Goal: Learn about a topic

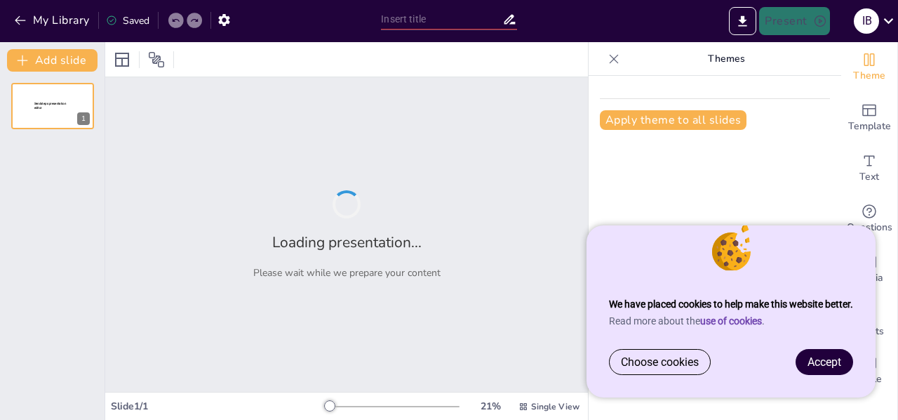
type input "HTML Dokumentum Szerkezete és Célja"
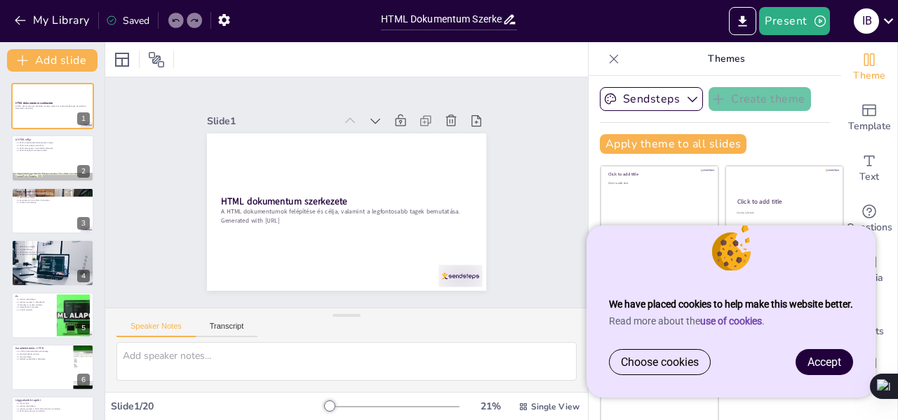
checkbox input "true"
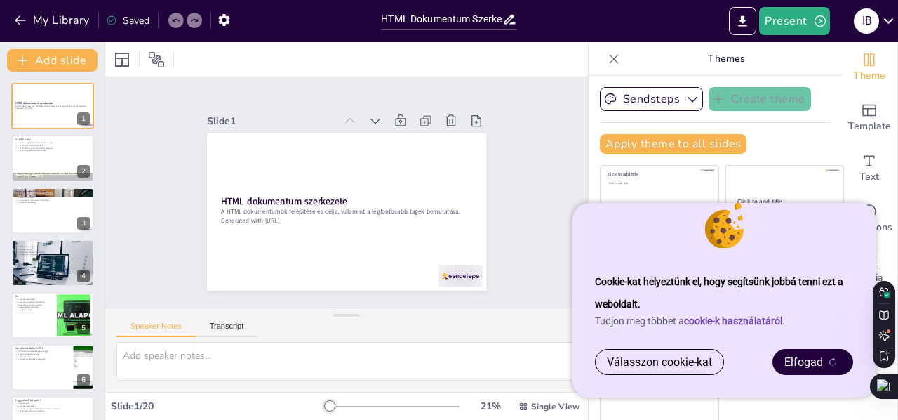
click at [831, 364] on icon at bounding box center [832, 361] width 7 height 8
click at [807, 360] on sider-trans-text "Elfogad" at bounding box center [803, 361] width 39 height 13
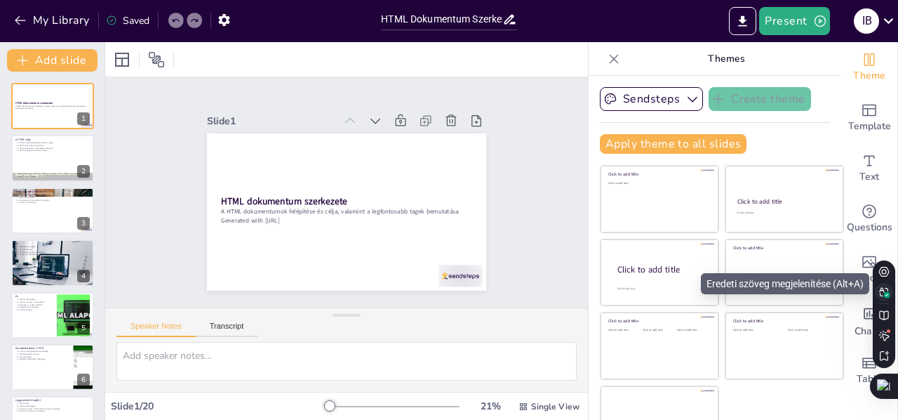
click at [885, 297] on button at bounding box center [884, 292] width 18 height 18
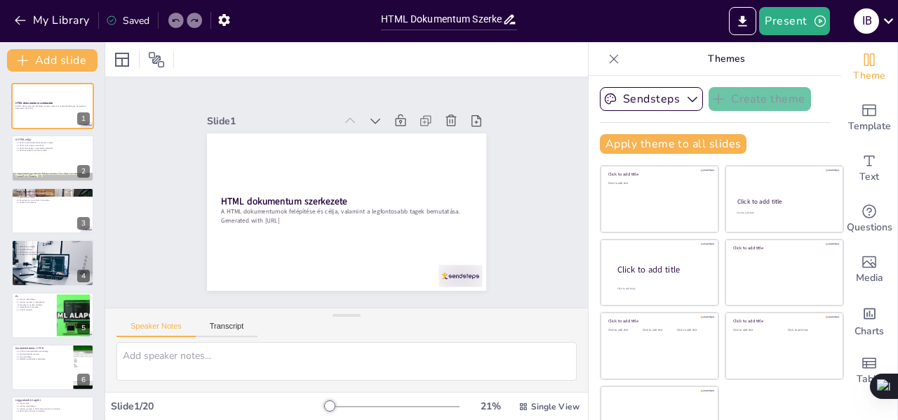
checkbox input "true"
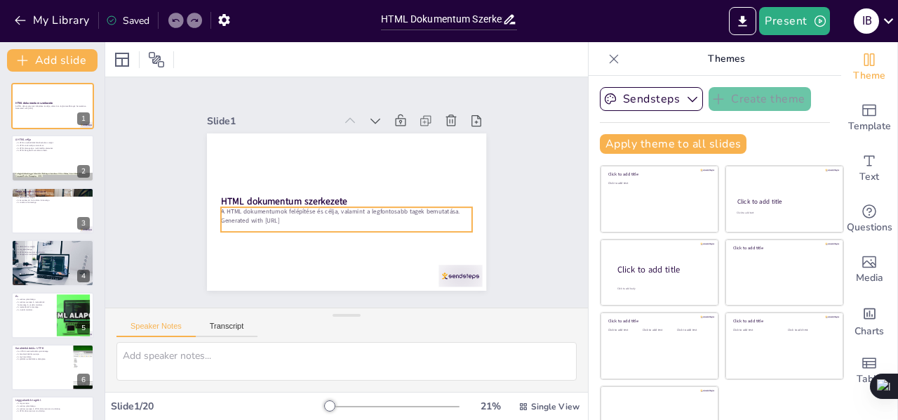
checkbox input "true"
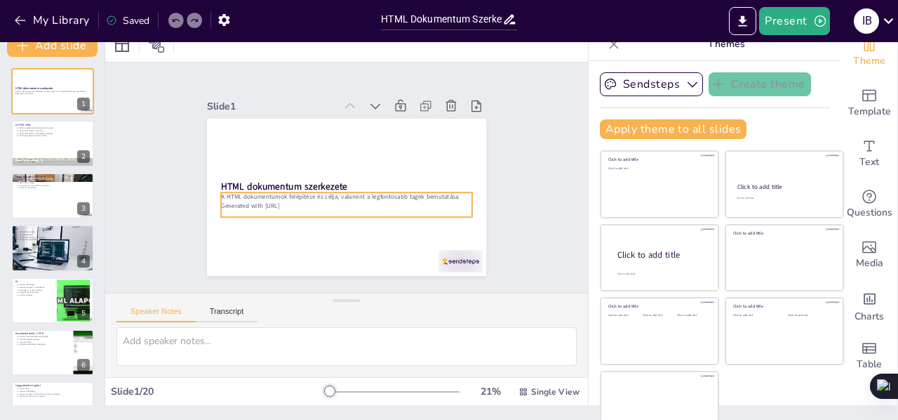
scroll to position [18, 0]
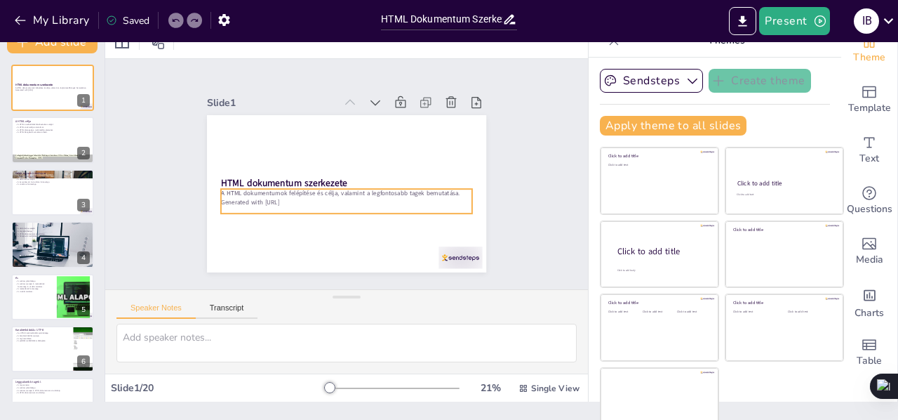
checkbox input "true"
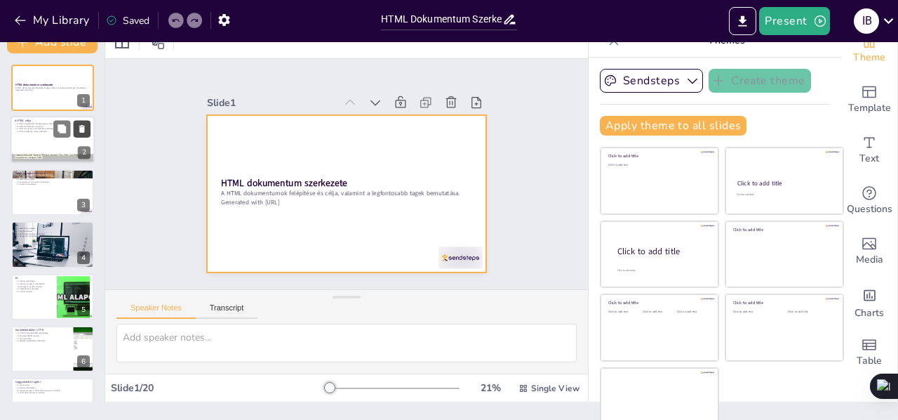
checkbox input "true"
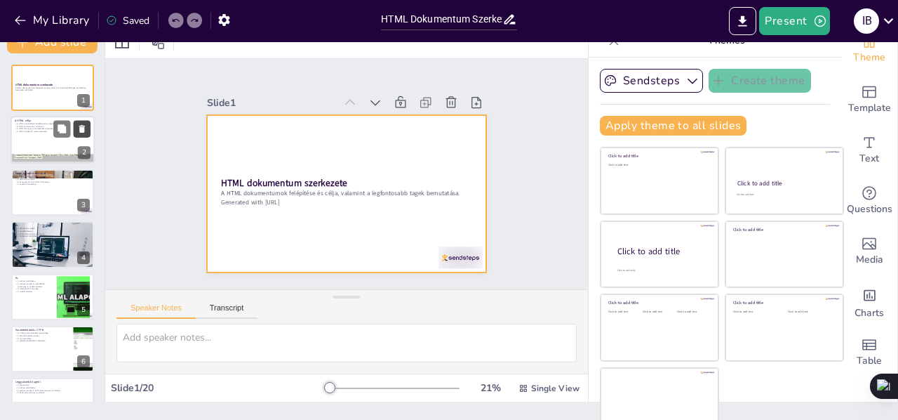
checkbox input "true"
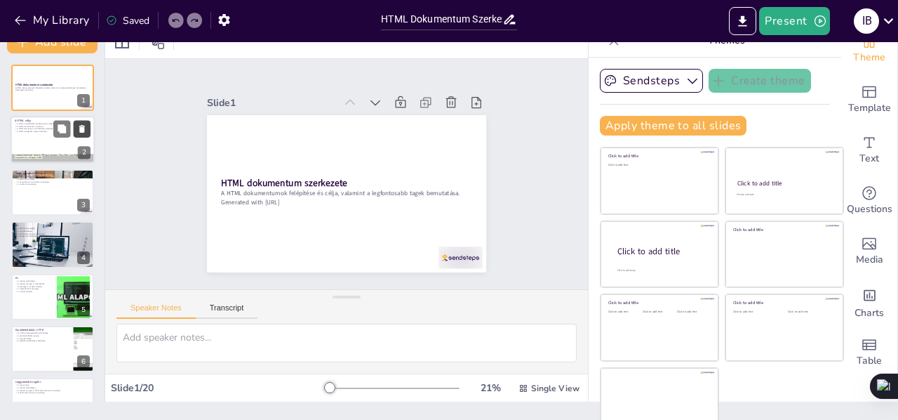
checkbox input "true"
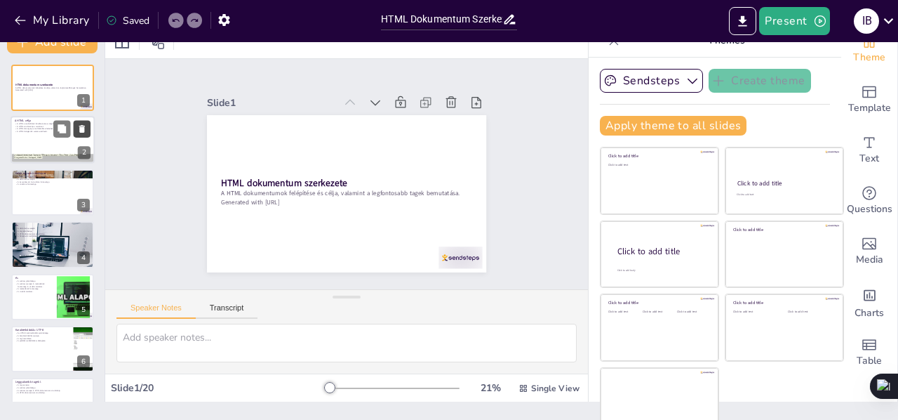
checkbox input "true"
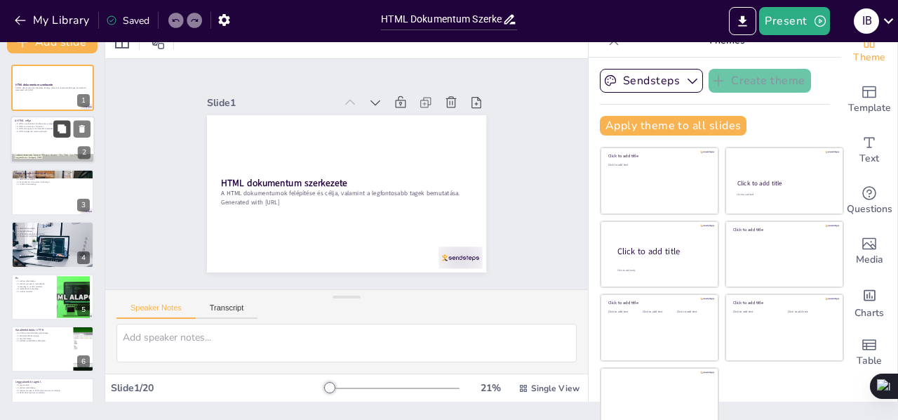
checkbox input "true"
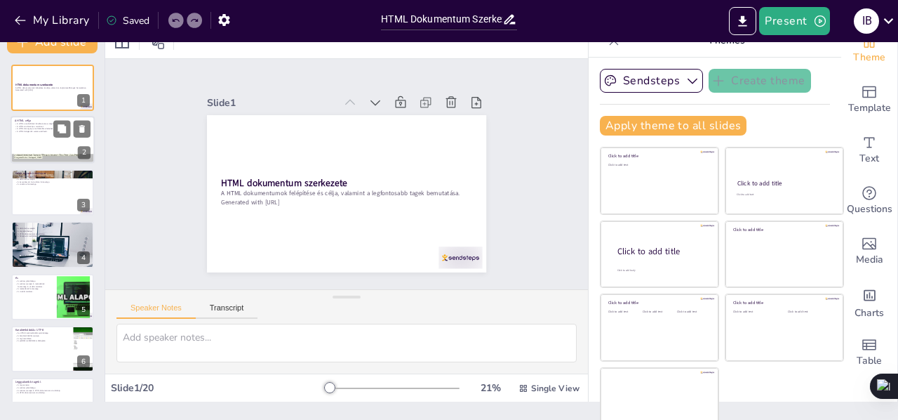
checkbox input "true"
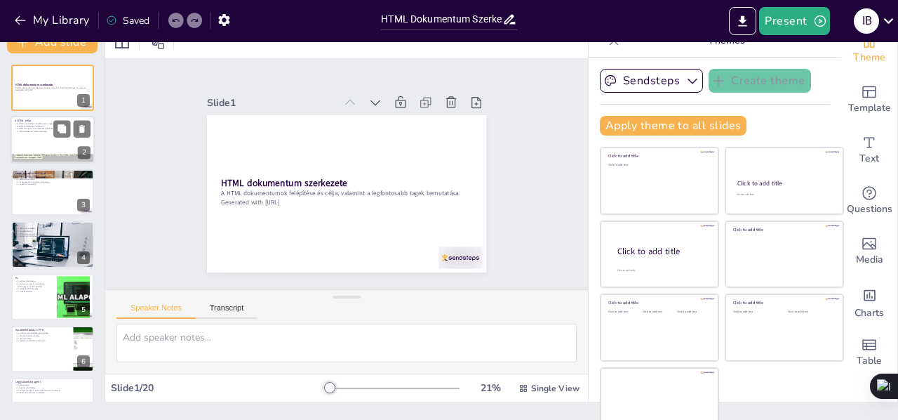
checkbox input "true"
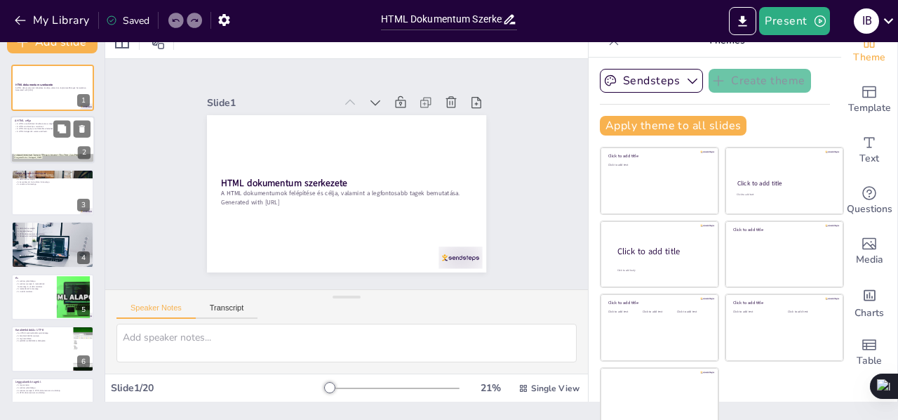
click at [21, 131] on p "A HTML böngészők számára érthető." at bounding box center [53, 131] width 76 height 3
checkbox input "true"
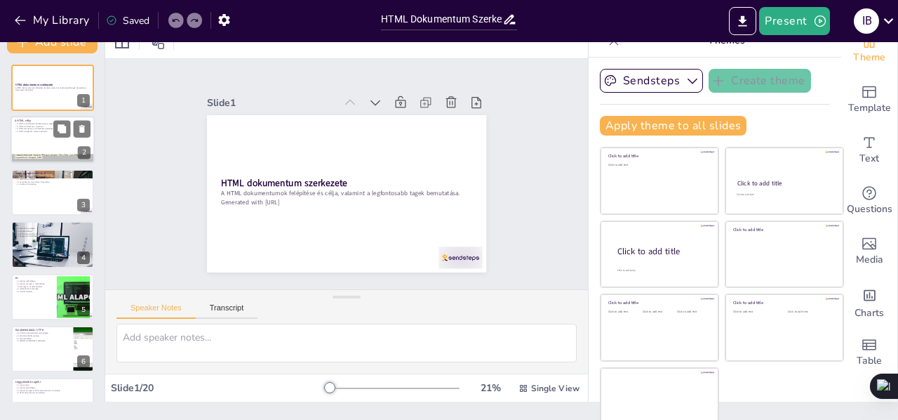
checkbox input "true"
type textarea "A HTML a weboldalak alapvető építőeleme, amely lehetővé teszi a tartalom szerke…"
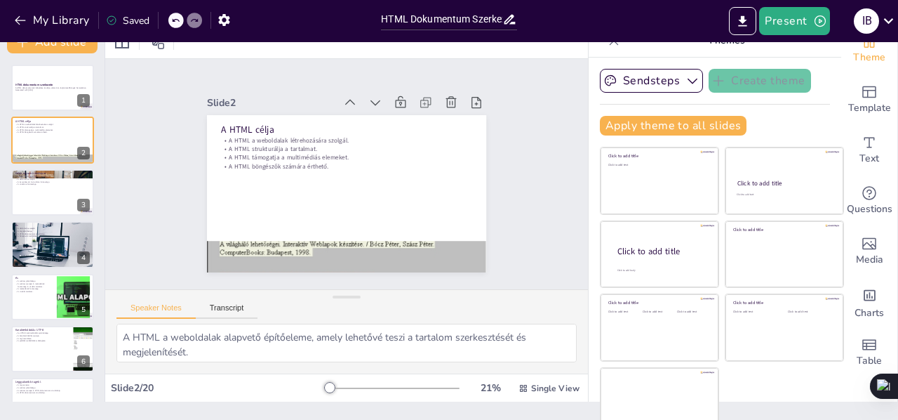
checkbox input "true"
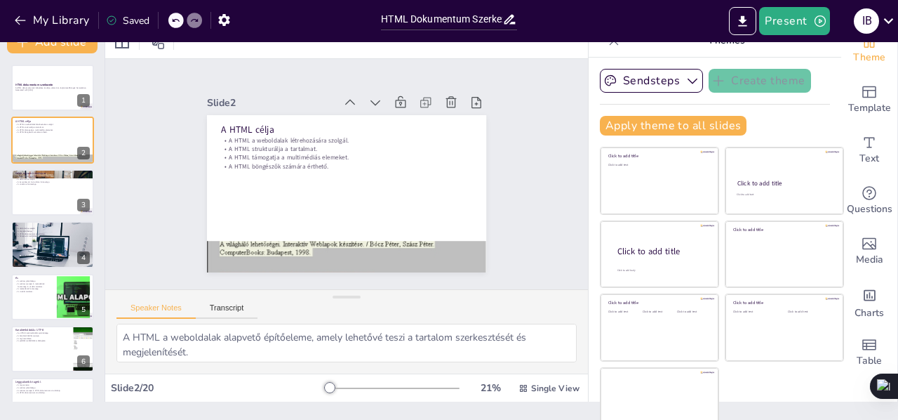
checkbox input "true"
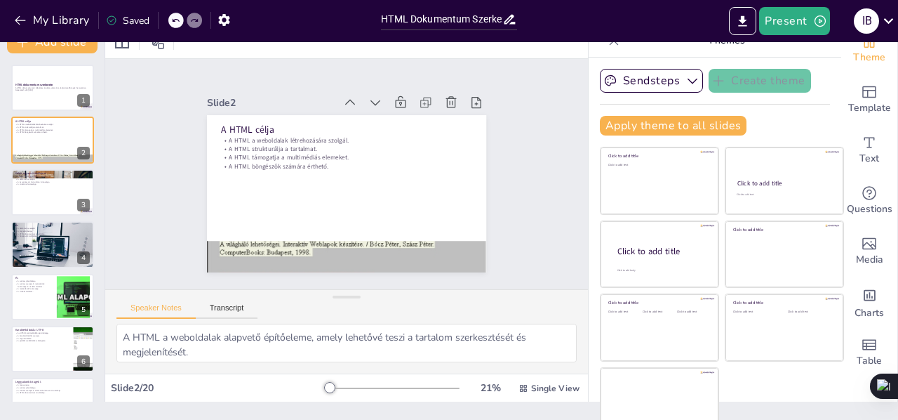
checkbox input "true"
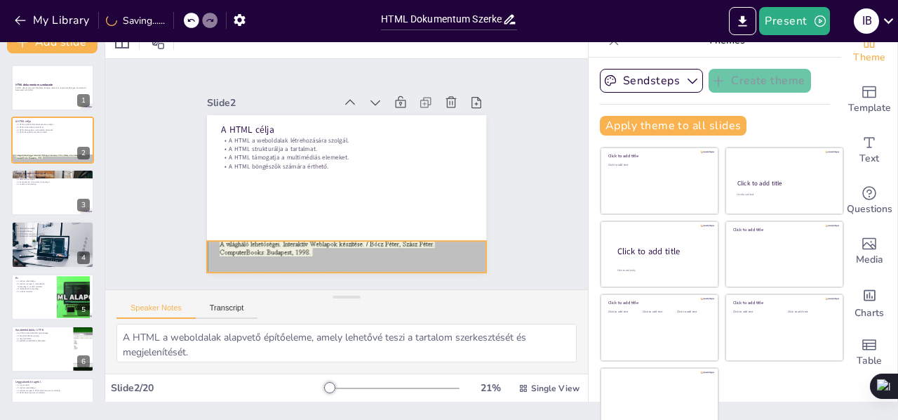
checkbox input "true"
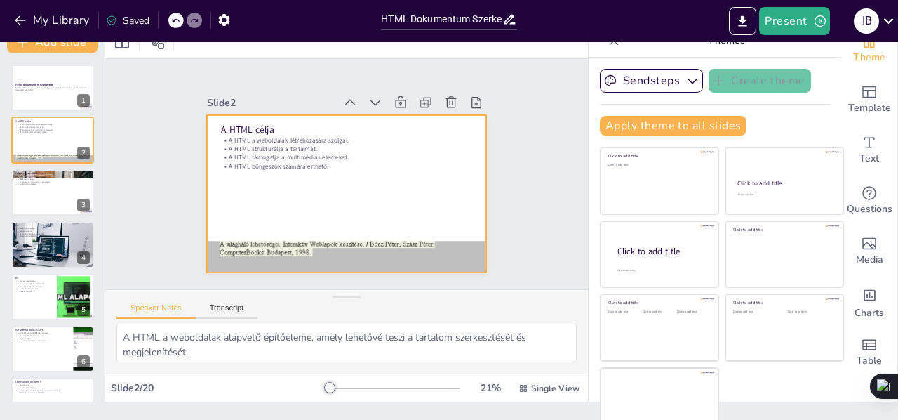
checkbox input "true"
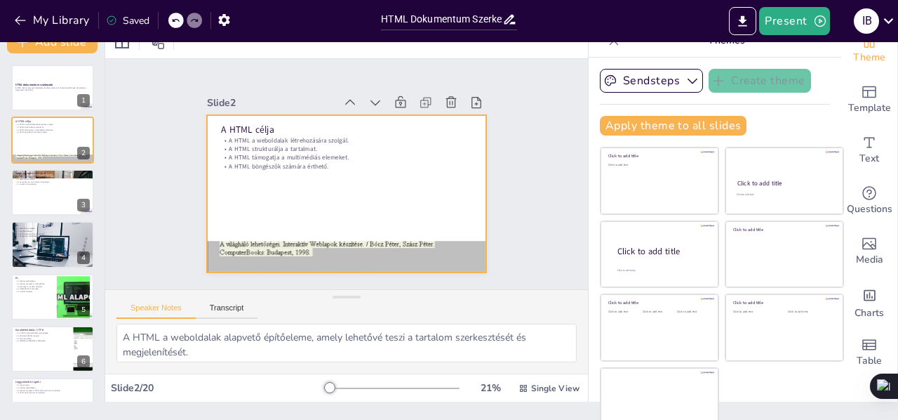
click at [297, 219] on div at bounding box center [344, 194] width 295 height 186
checkbox input "true"
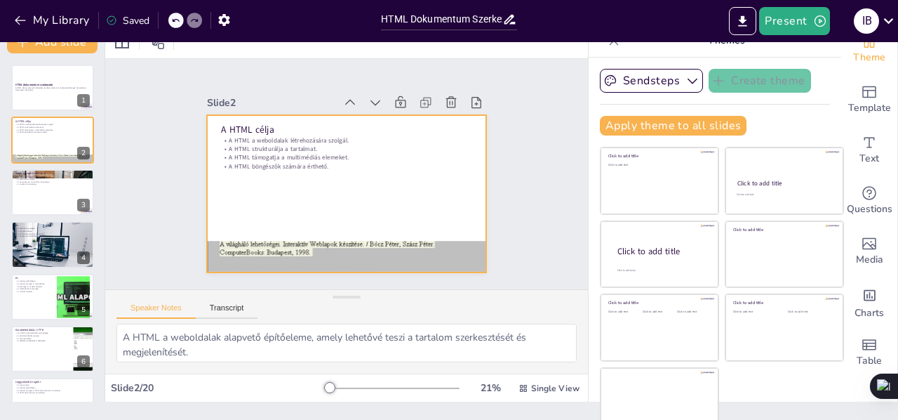
checkbox input "true"
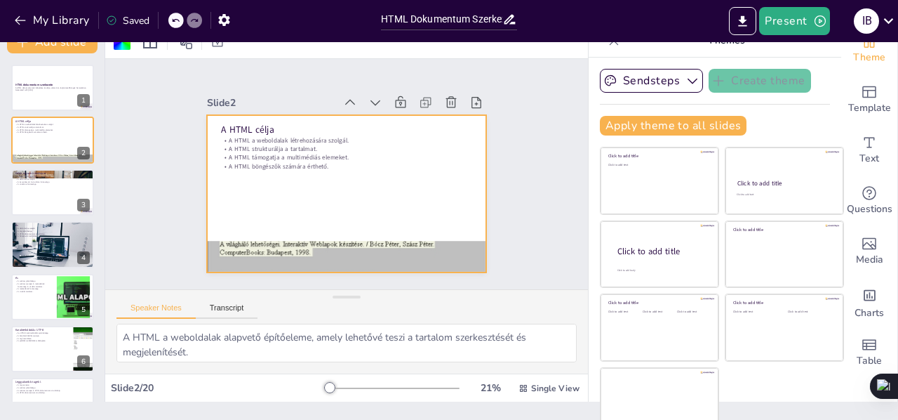
checkbox input "true"
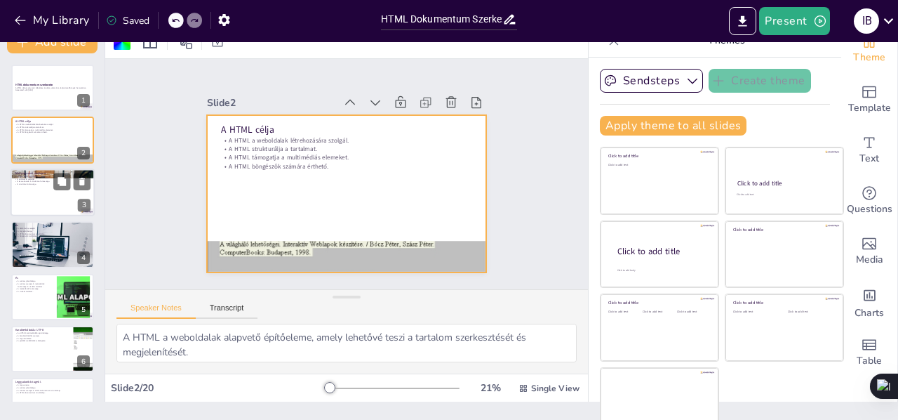
checkbox input "true"
click at [33, 189] on div at bounding box center [53, 192] width 84 height 48
checkbox input "true"
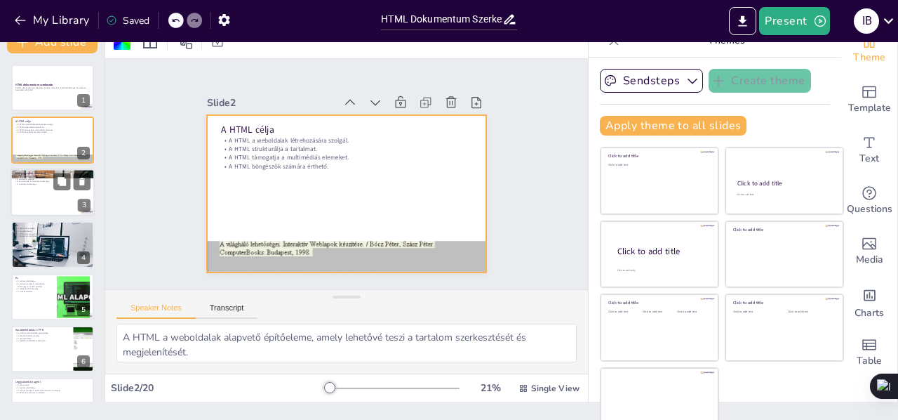
checkbox input "true"
type textarea "Az alap HTML dokumentum tartalmazza a legfontosabb elemeket, amelyek nélkülözhe…"
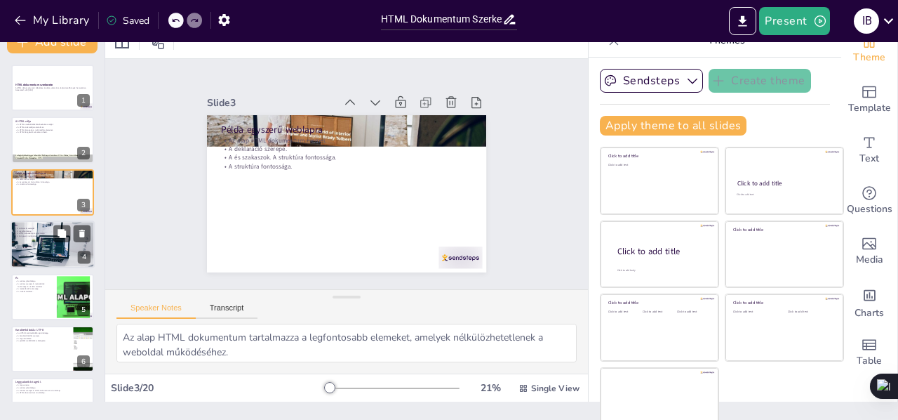
checkbox input "true"
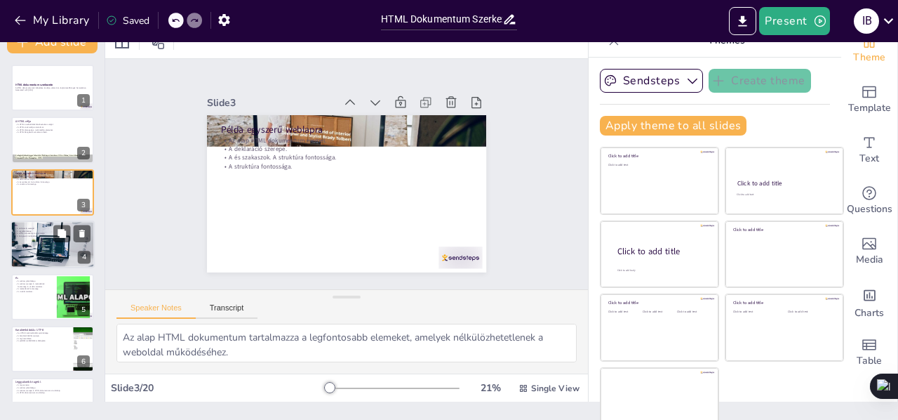
checkbox input "true"
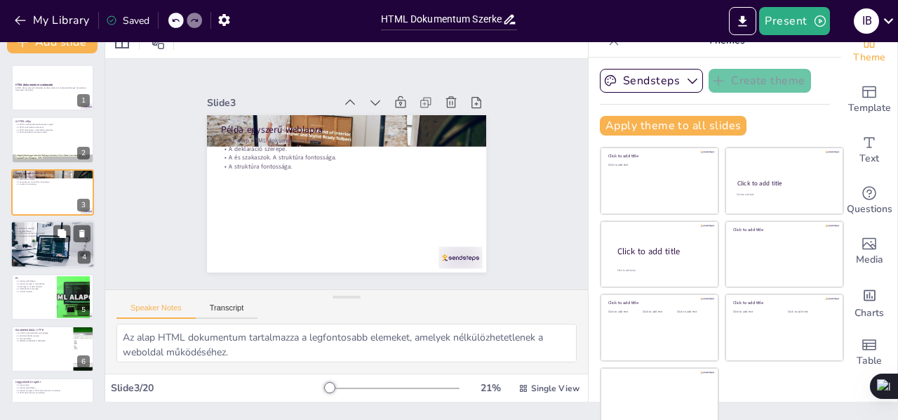
checkbox input "true"
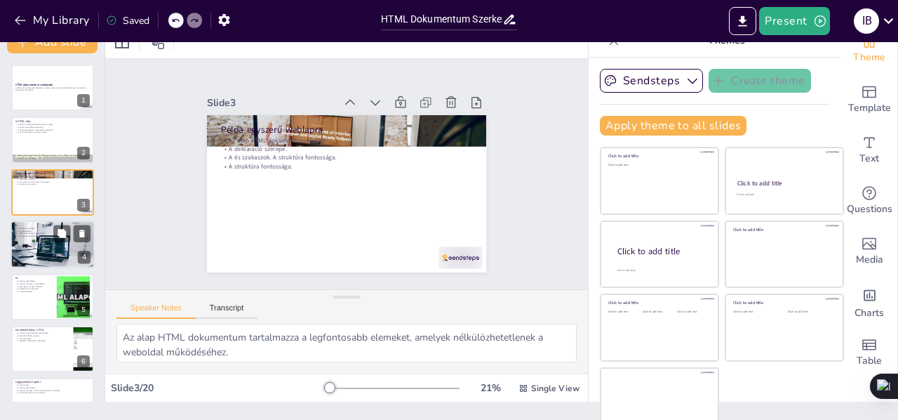
click at [33, 243] on div at bounding box center [53, 244] width 84 height 56
checkbox input "true"
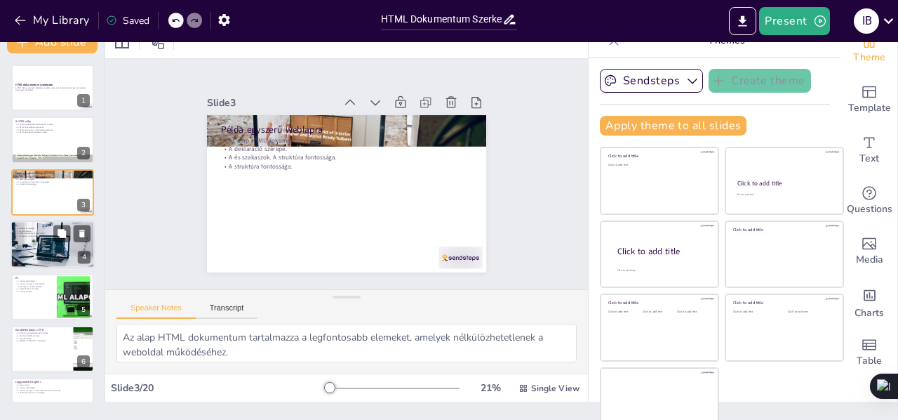
checkbox input "true"
type textarea "A deklaráció megmondja a böngészőnek, hogy milyen HTML verziót használunk, és e…"
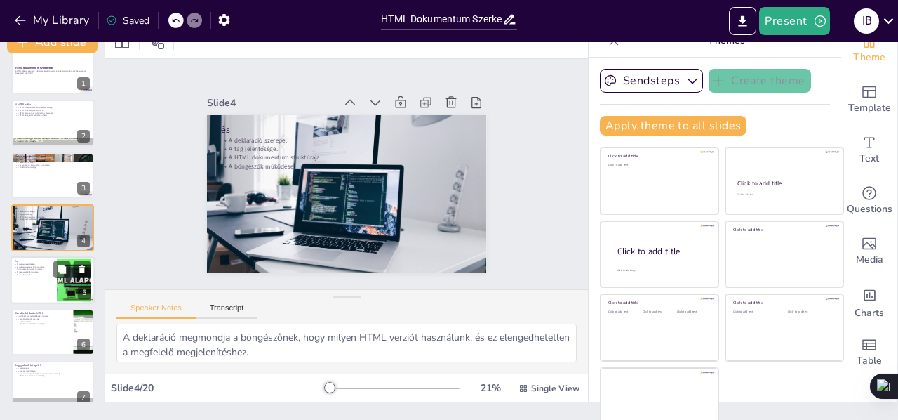
checkbox input "true"
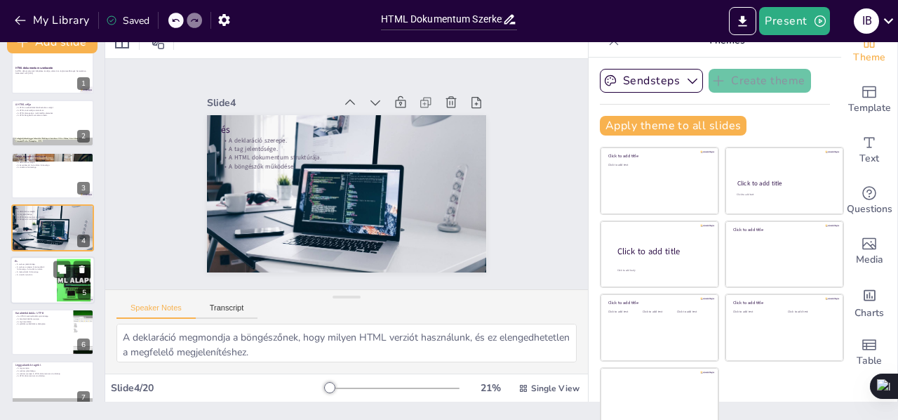
checkbox input "true"
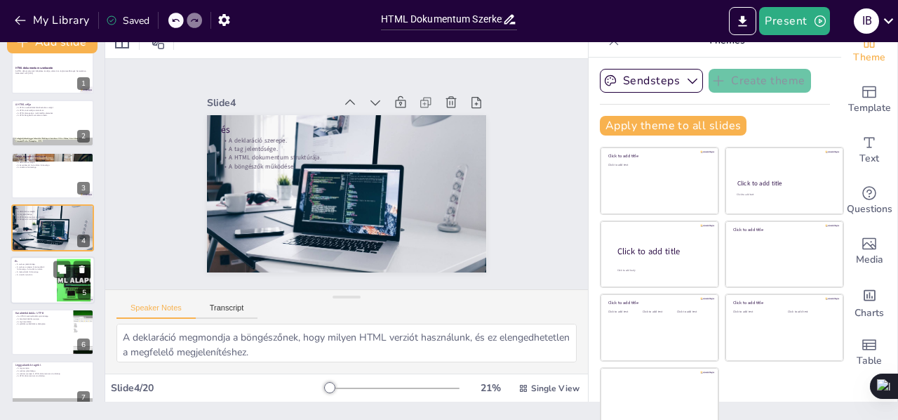
checkbox input "true"
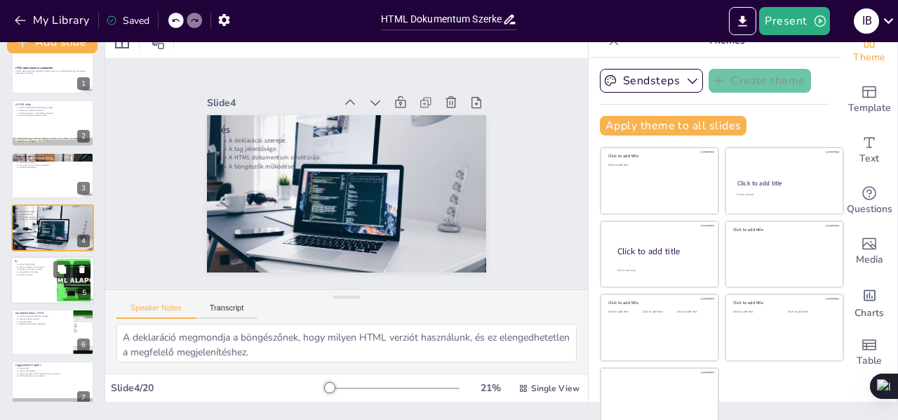
checkbox input "true"
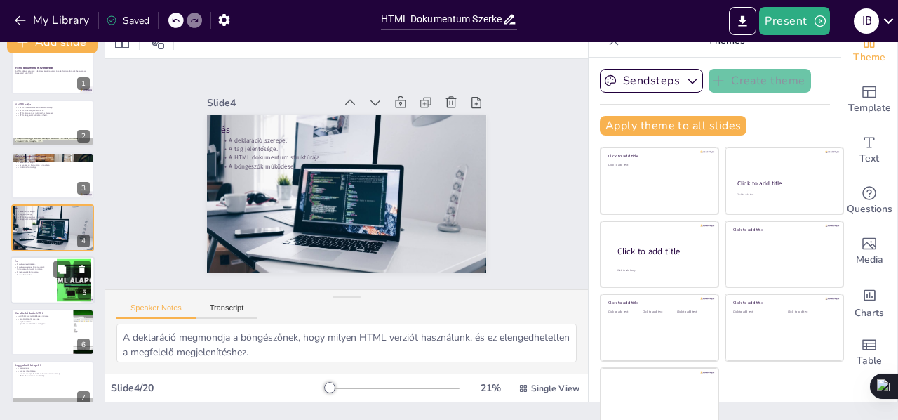
click at [29, 277] on div at bounding box center [53, 280] width 84 height 48
checkbox input "true"
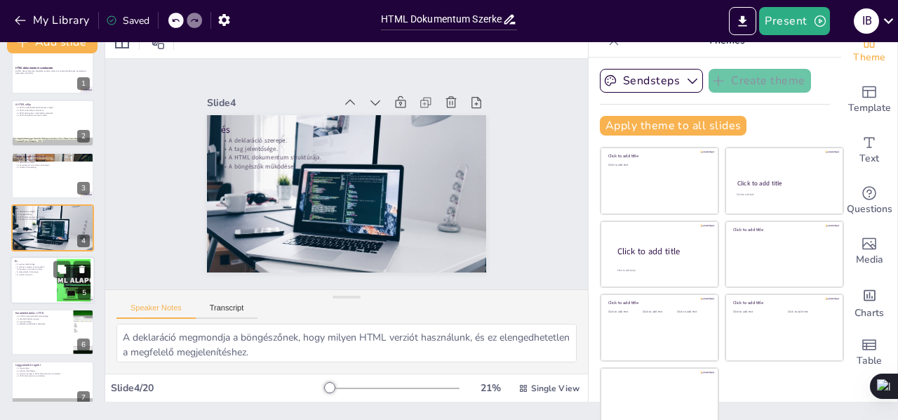
checkbox input "true"
type textarea "A szakaszban található információk fontosak a weboldal működéséhez, de nem jele…"
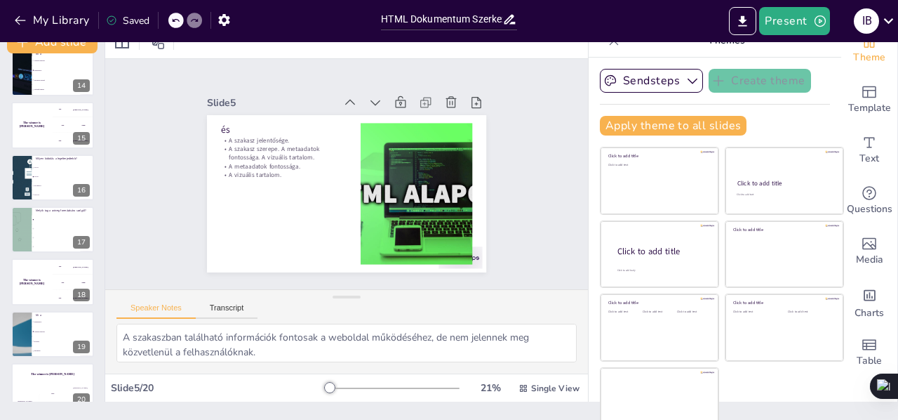
scroll to position [712, 0]
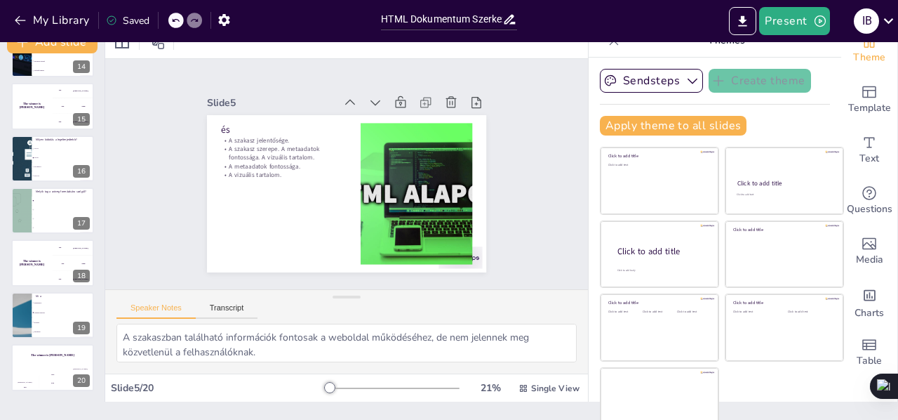
checkbox input "true"
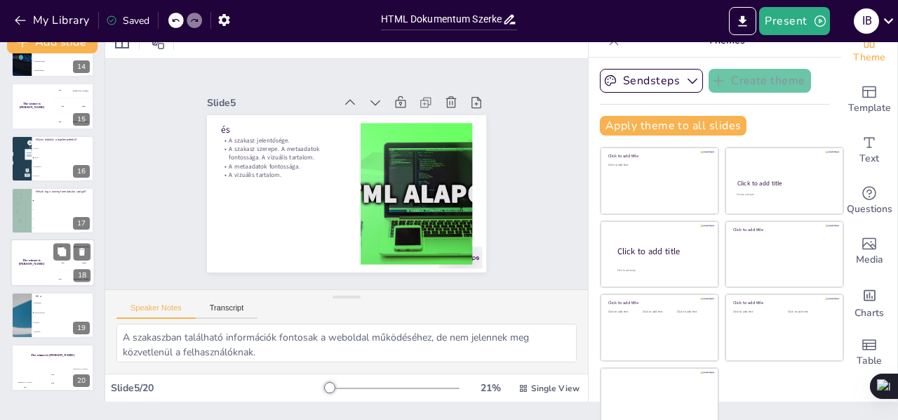
checkbox input "true"
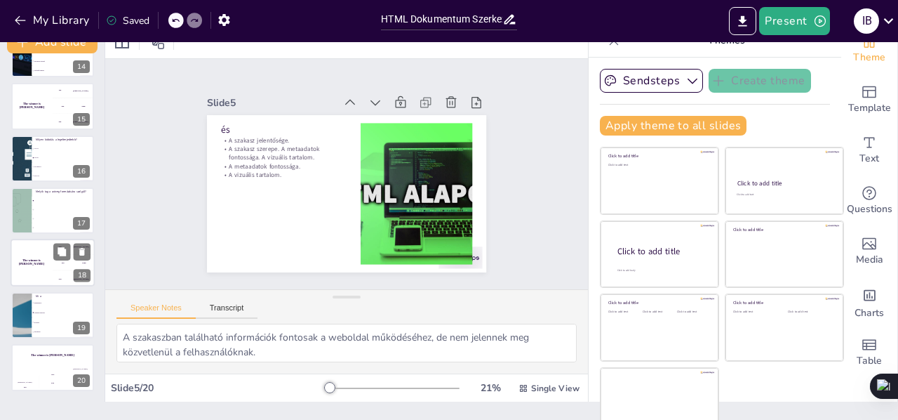
checkbox input "true"
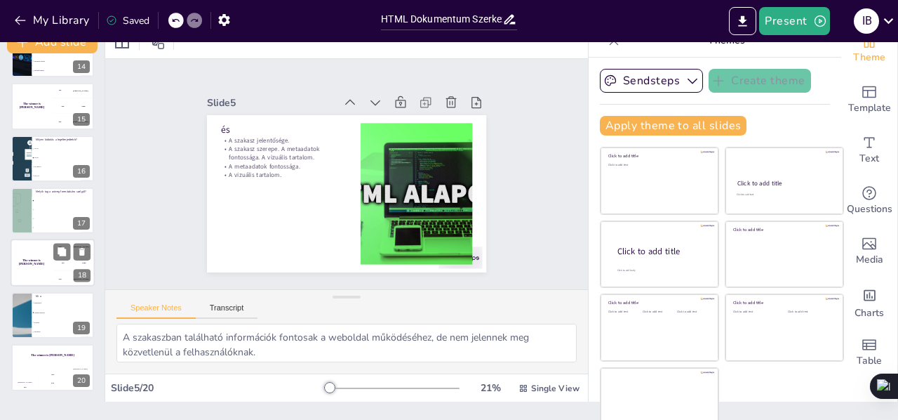
checkbox input "true"
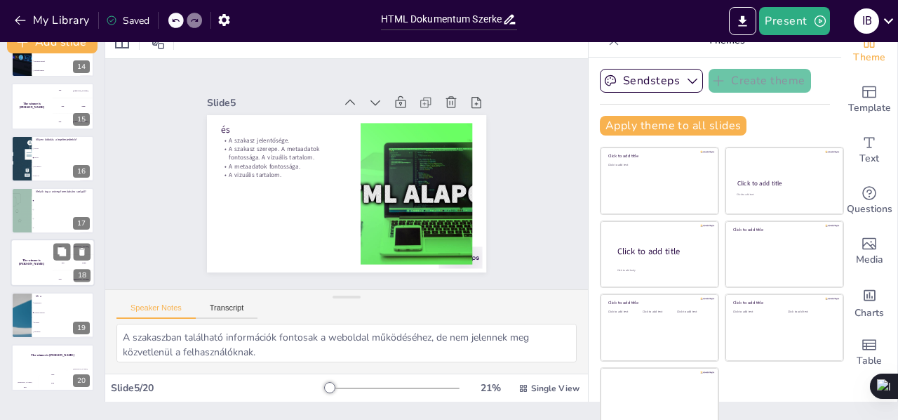
click at [35, 269] on div "The winner is [PERSON_NAME]" at bounding box center [32, 263] width 42 height 48
checkbox input "true"
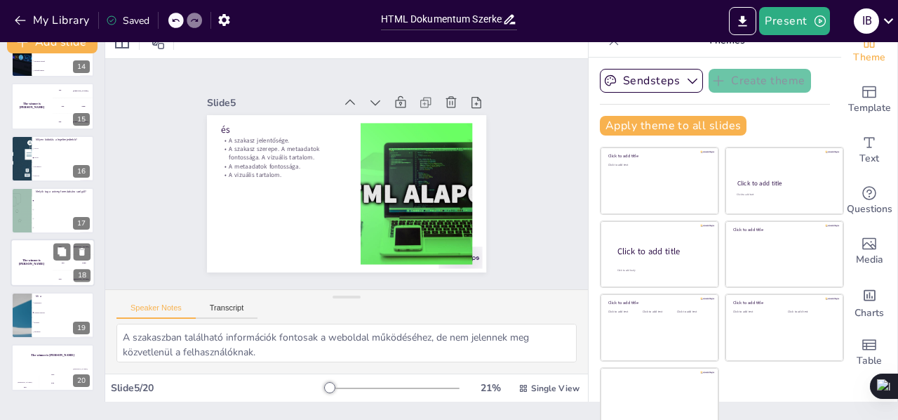
checkbox input "true"
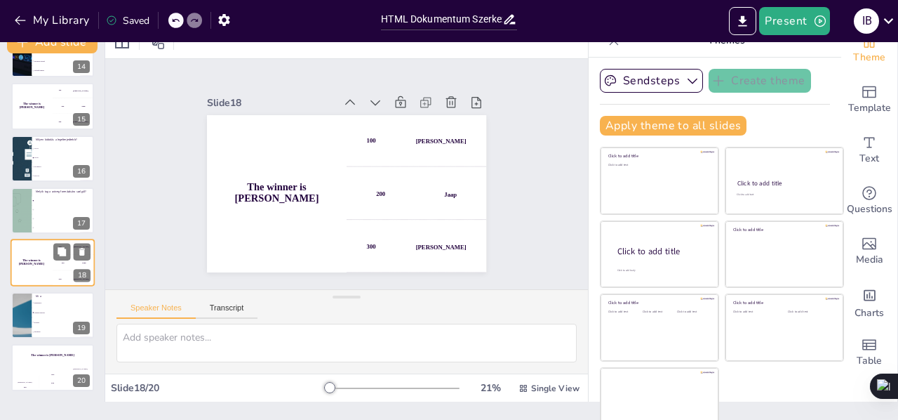
checkbox input "true"
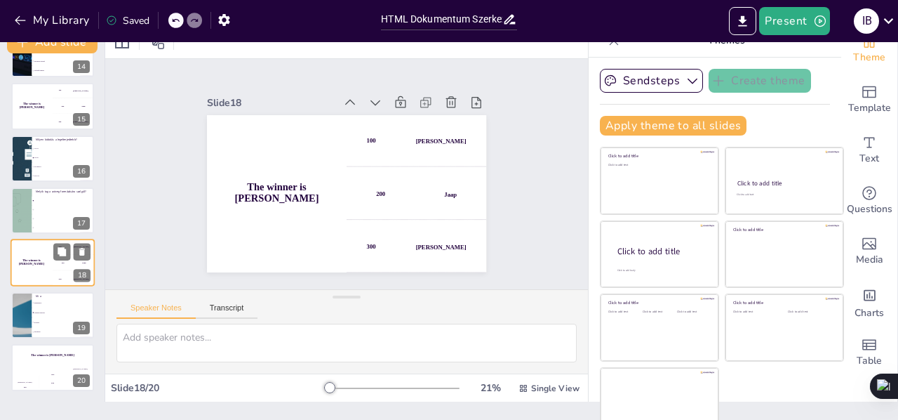
checkbox input "true"
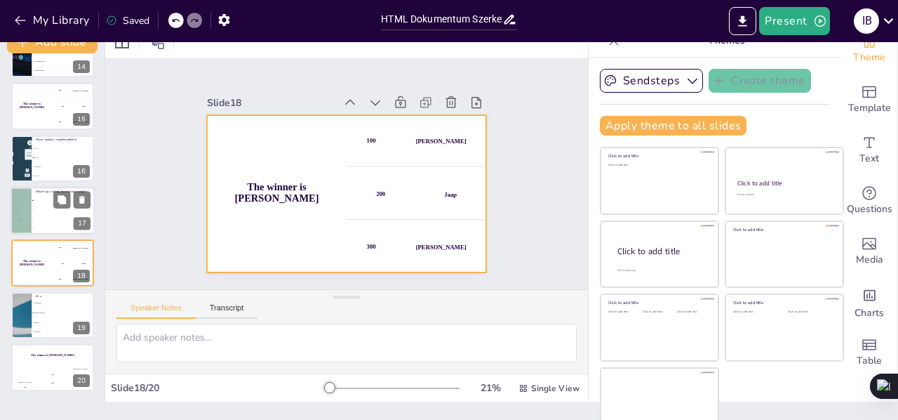
checkbox input "true"
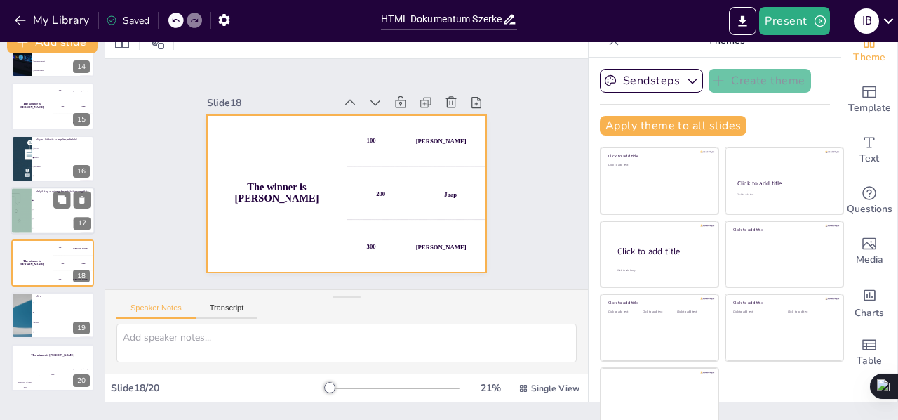
checkbox input "true"
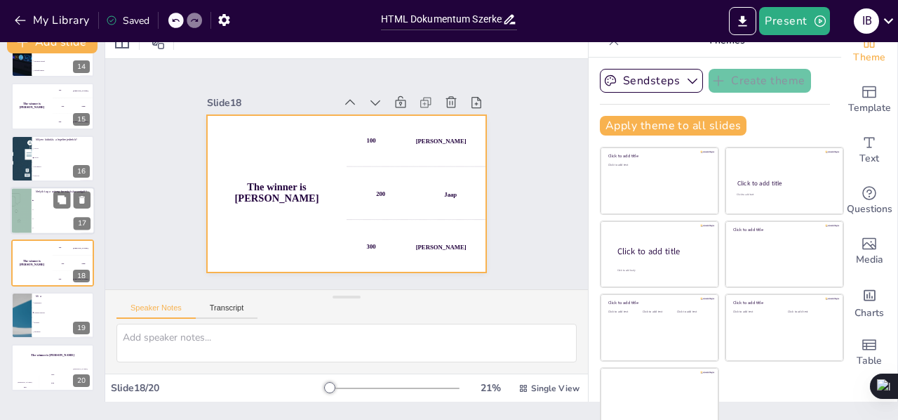
checkbox input "true"
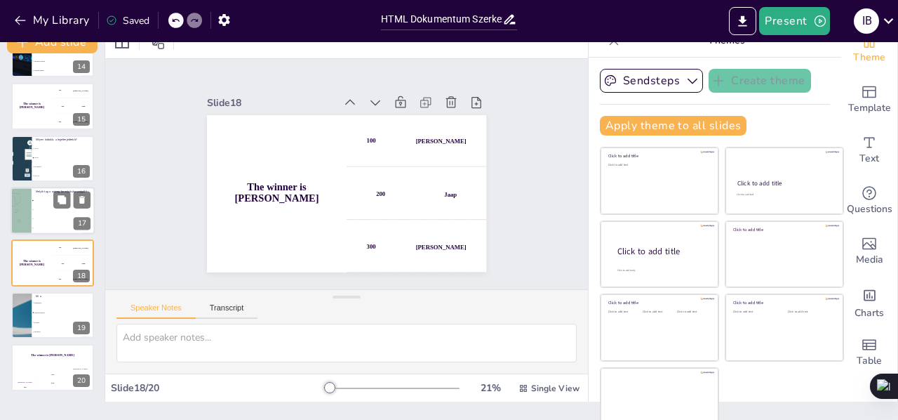
click at [35, 227] on li at bounding box center [63, 228] width 63 height 9
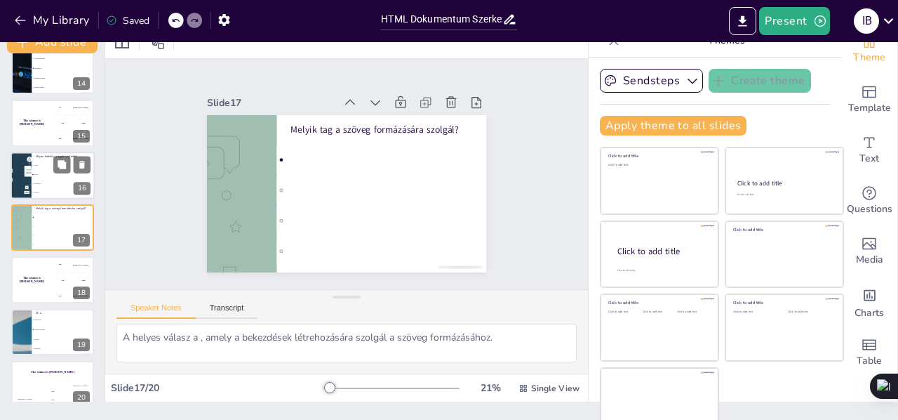
click at [35, 173] on span "UTF-8" at bounding box center [64, 174] width 60 height 2
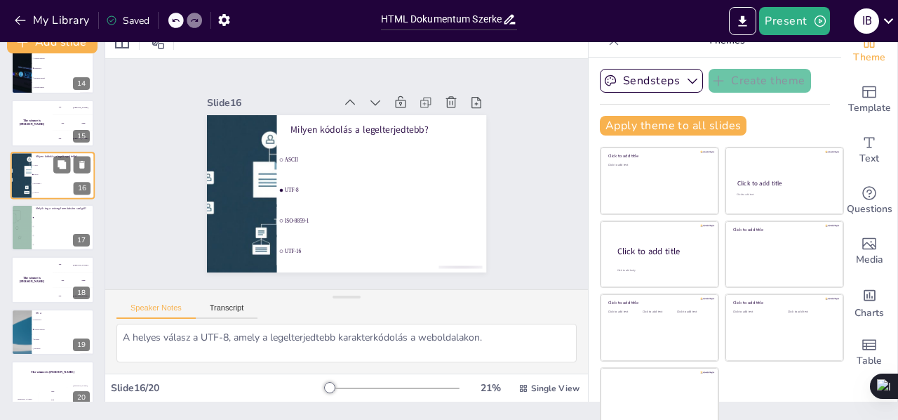
scroll to position [643, 0]
